Goal: Information Seeking & Learning: Learn about a topic

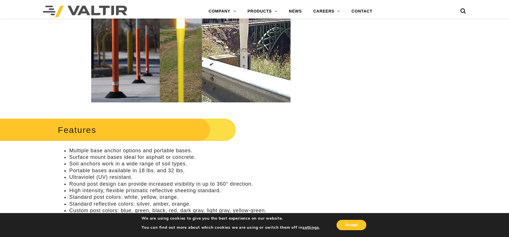
scroll to position [143, 0]
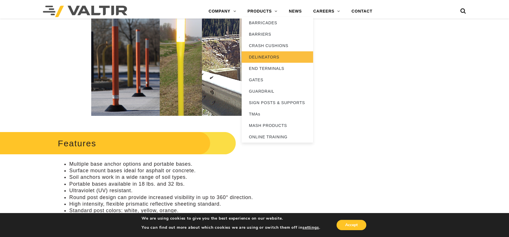
click at [263, 55] on link "DELINEATORS" at bounding box center [276, 56] width 71 height 11
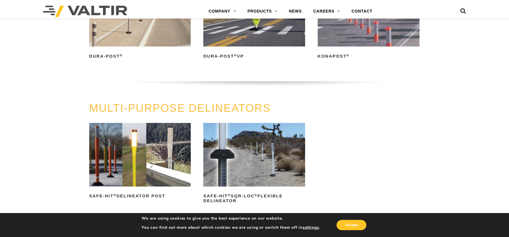
scroll to position [171, 0]
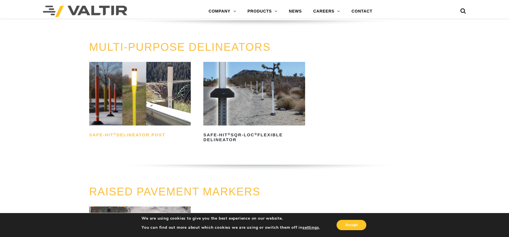
click at [151, 134] on h2 "Safe-Hit ® Delineator Post" at bounding box center [140, 135] width 102 height 9
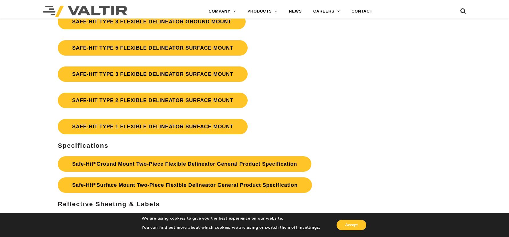
scroll to position [1657, 0]
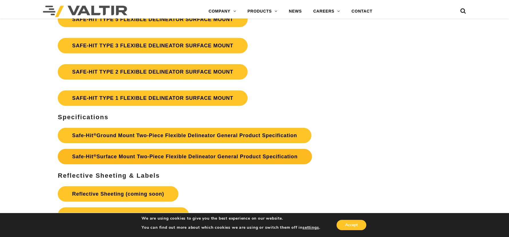
click at [156, 165] on link "Safe-Hit ® Surface Mount Two-Piece Flexible Delineator General Product Specific…" at bounding box center [185, 156] width 254 height 15
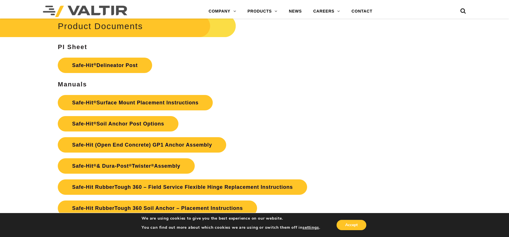
scroll to position [1246, 0]
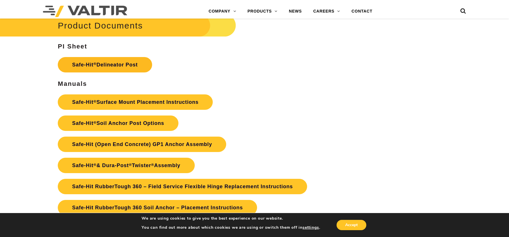
click at [120, 73] on link "Safe-Hit ® Delineator Post" at bounding box center [105, 64] width 94 height 15
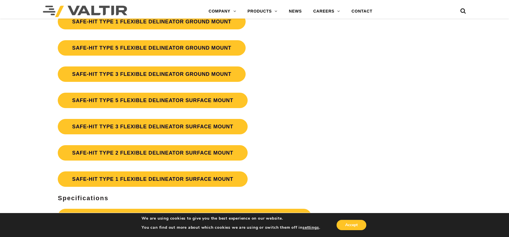
scroll to position [1589, 0]
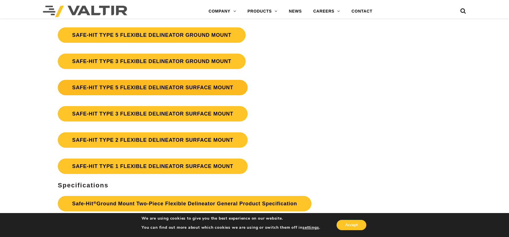
click at [139, 95] on link "SAFE-HIT TYPE 5 FLEXIBLE DELINEATOR SURFACE MOUNT" at bounding box center [153, 87] width 190 height 15
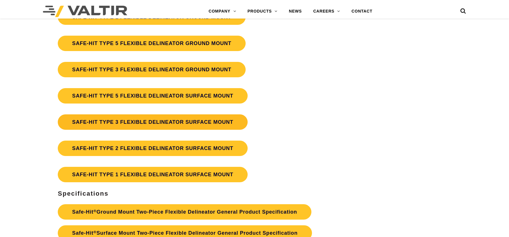
scroll to position [1589, 0]
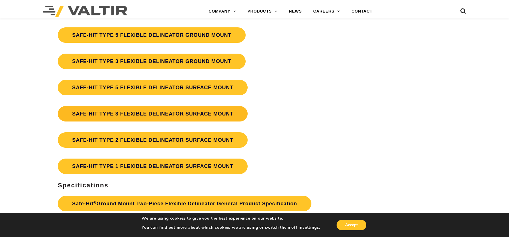
click at [130, 122] on link "SAFE-HIT TYPE 3 FLEXIBLE DELINEATOR SURFACE MOUNT" at bounding box center [153, 113] width 190 height 15
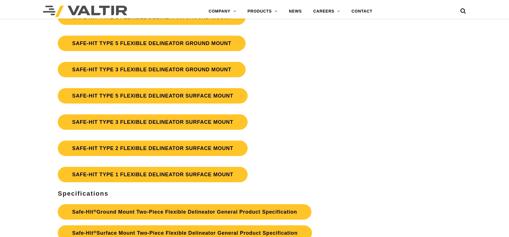
scroll to position [1589, 0]
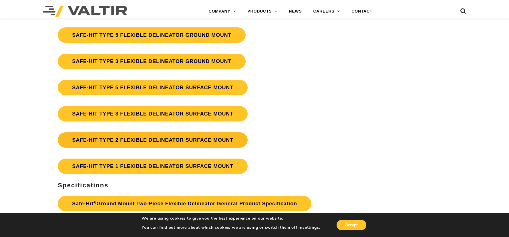
click at [148, 148] on link "SAFE-HIT TYPE 2 FLEXIBLE DELINEATOR SURFACE MOUNT" at bounding box center [153, 140] width 190 height 15
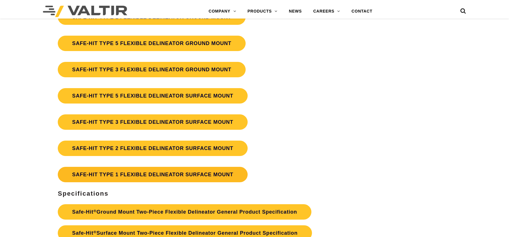
scroll to position [1589, 0]
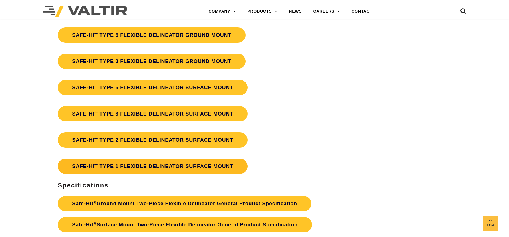
click at [147, 174] on link "SAFE-HIT TYPE 1 FLEXIBLE DELINEATOR SURFACE MOUNT" at bounding box center [153, 166] width 190 height 15
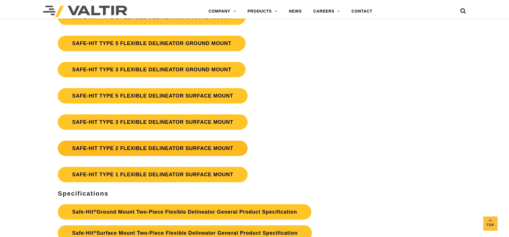
scroll to position [1589, 0]
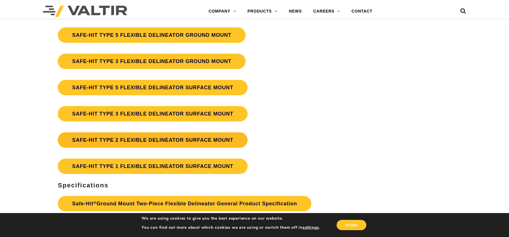
click at [143, 148] on link "SAFE-HIT TYPE 2 FLEXIBLE DELINEATOR SURFACE MOUNT" at bounding box center [153, 140] width 190 height 15
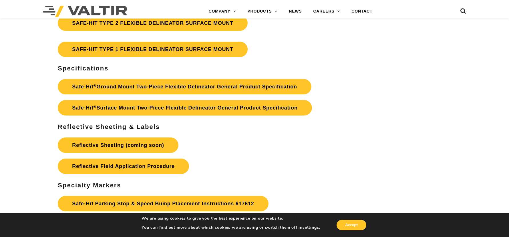
scroll to position [1703, 0]
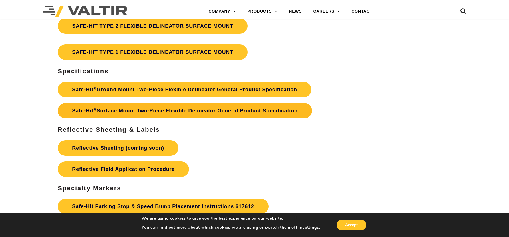
click at [154, 119] on link "Safe-Hit ® Surface Mount Two-Piece Flexible Delineator General Product Specific…" at bounding box center [185, 110] width 254 height 15
